Goal: Find specific page/section: Find specific page/section

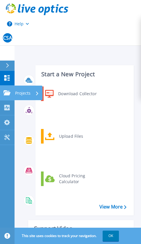
click at [22, 94] on p "Projects" at bounding box center [22, 93] width 15 height 15
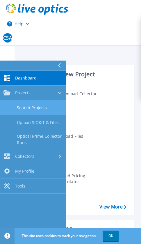
click at [35, 107] on link "Search Projects" at bounding box center [33, 108] width 66 height 15
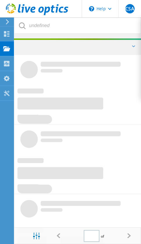
type input "1"
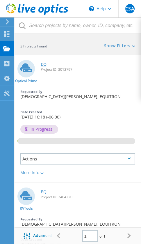
click at [43, 63] on link "EQ" at bounding box center [44, 64] width 6 height 4
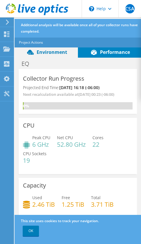
scroll to position [43, 0]
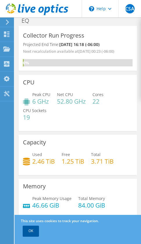
click at [36, 231] on link "OK" at bounding box center [31, 231] width 16 height 10
